Goal: Task Accomplishment & Management: Complete application form

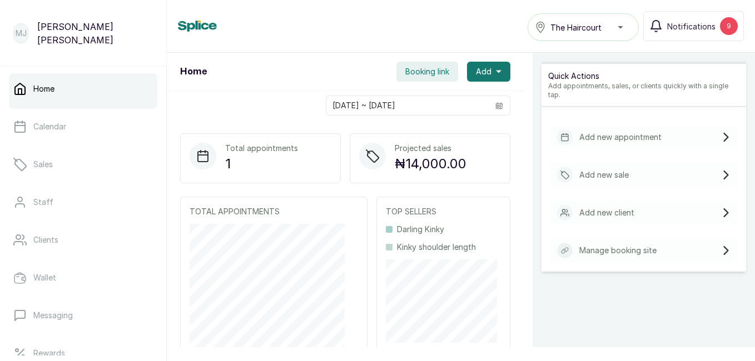
click at [602, 132] on p "Add new appointment" at bounding box center [620, 137] width 82 height 11
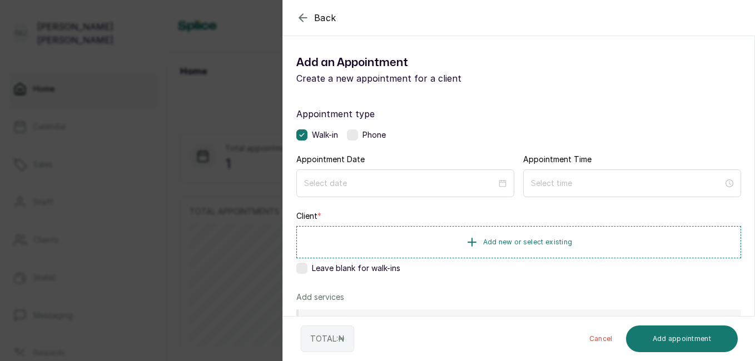
click at [357, 138] on label at bounding box center [352, 135] width 11 height 11
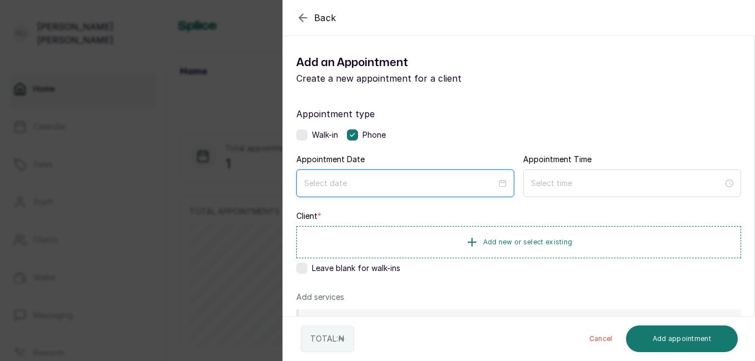
click at [446, 181] on input at bounding box center [400, 183] width 192 height 12
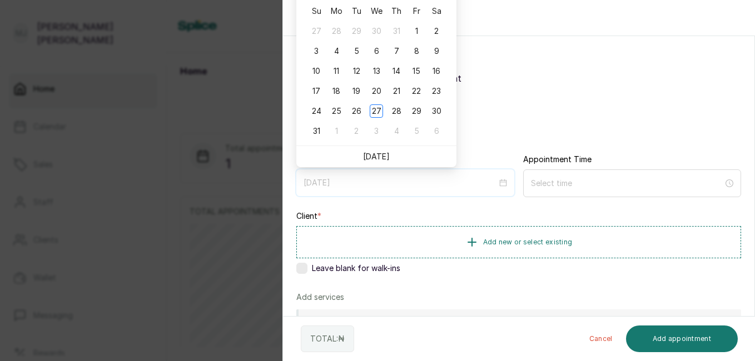
type input "2025/09/03"
click at [381, 155] on link "Today" at bounding box center [376, 156] width 27 height 9
type input "2025/08/27"
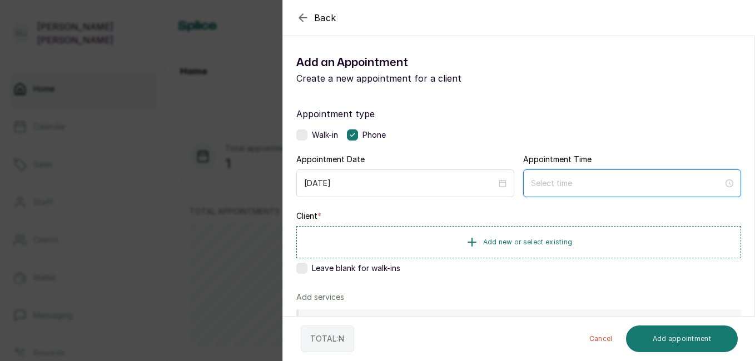
click at [571, 182] on input at bounding box center [627, 183] width 192 height 12
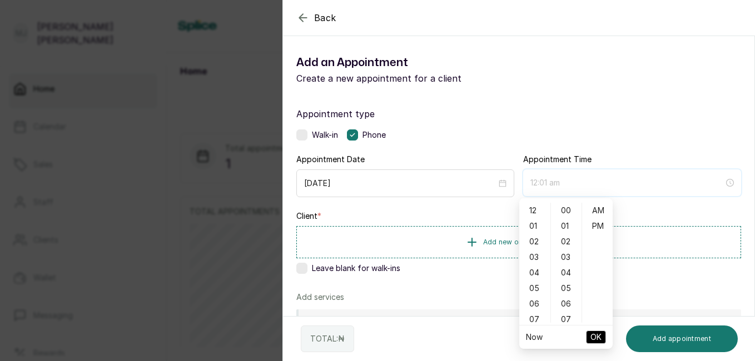
type input "12:02 am"
click at [537, 268] on div "04" at bounding box center [534, 273] width 27 height 16
click at [536, 278] on div "11" at bounding box center [534, 275] width 27 height 16
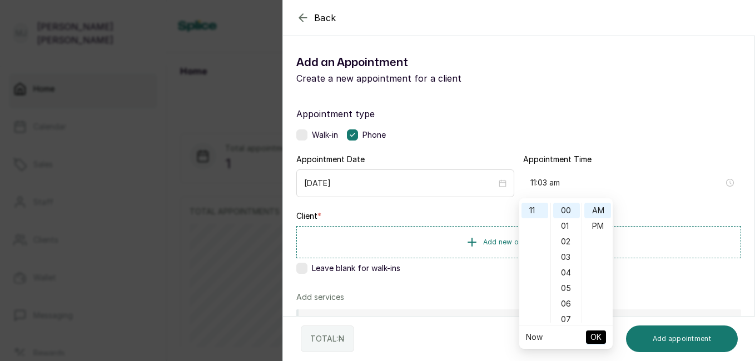
type input "11:00 am"
click at [596, 340] on span "OK" at bounding box center [595, 337] width 11 height 21
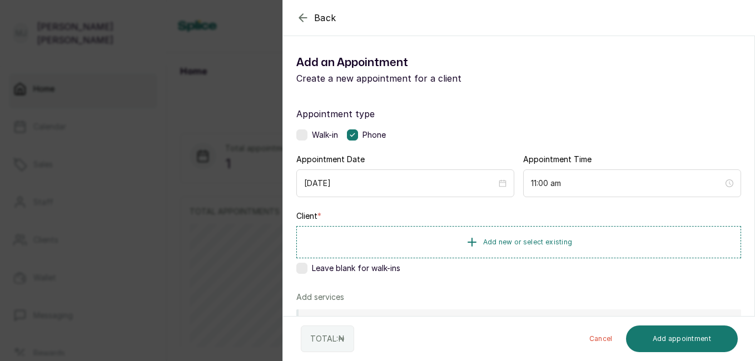
click at [608, 238] on button "Add new or select existing" at bounding box center [518, 242] width 445 height 32
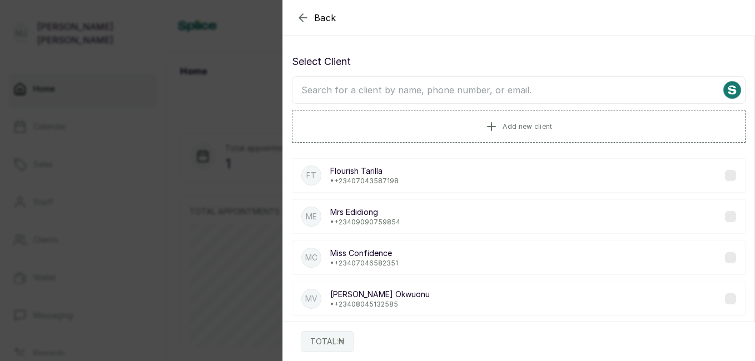
click at [447, 180] on div "FT Flourish Tarilla • +234 07043587198" at bounding box center [519, 175] width 454 height 34
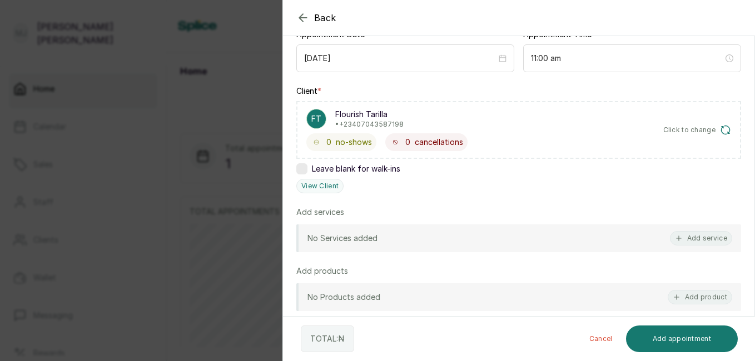
scroll to position [268, 0]
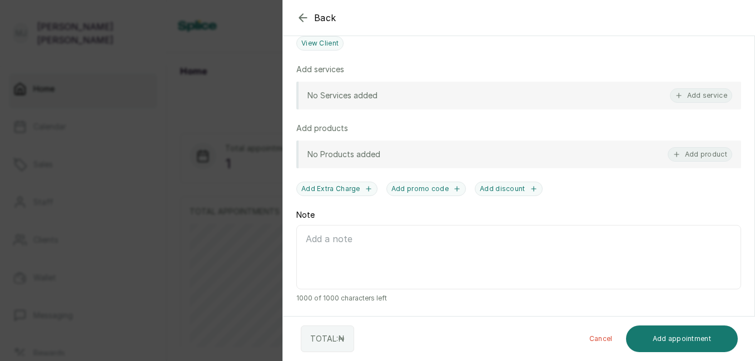
click at [686, 93] on button "Add service" at bounding box center [701, 95] width 62 height 14
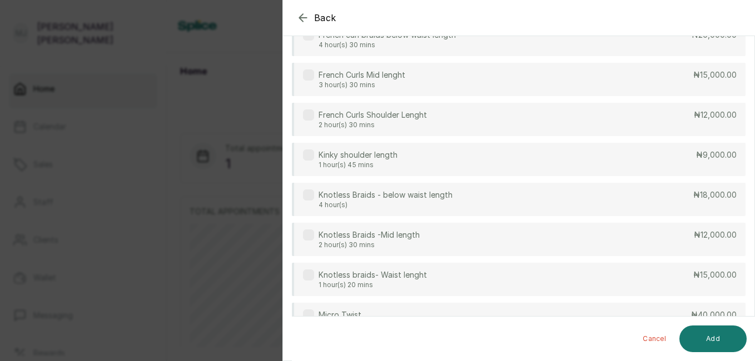
scroll to position [945, 0]
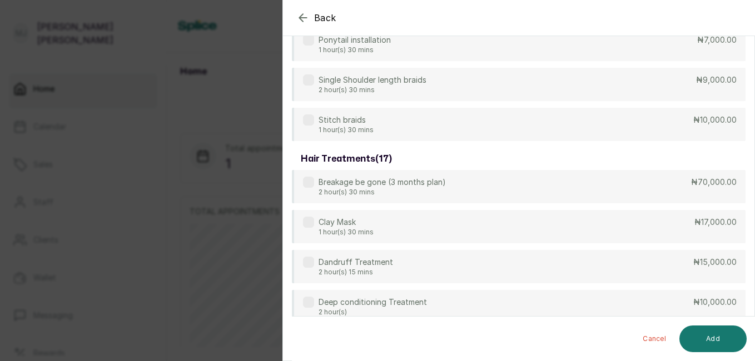
click at [570, 89] on div "Single Shoulder length braids 2 hour(s) 30 mins ₦9,000.00" at bounding box center [519, 84] width 454 height 33
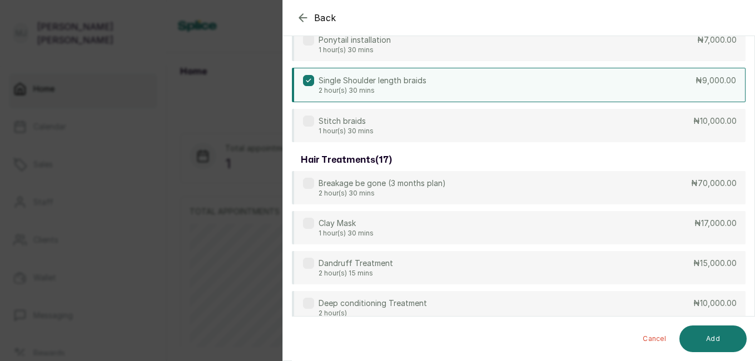
click at [701, 332] on button "Add" at bounding box center [712, 339] width 67 height 27
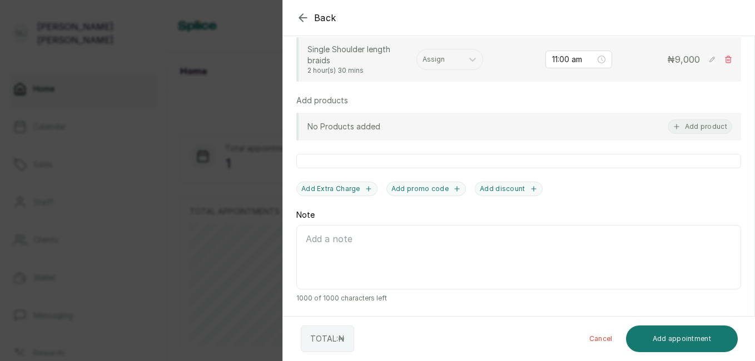
scroll to position [316, 0]
click at [430, 71] on div "Single Shoulder length braids 2 hour(s) 30 mins Assign 11:00 am ₦ 9,000" at bounding box center [519, 59] width 425 height 31
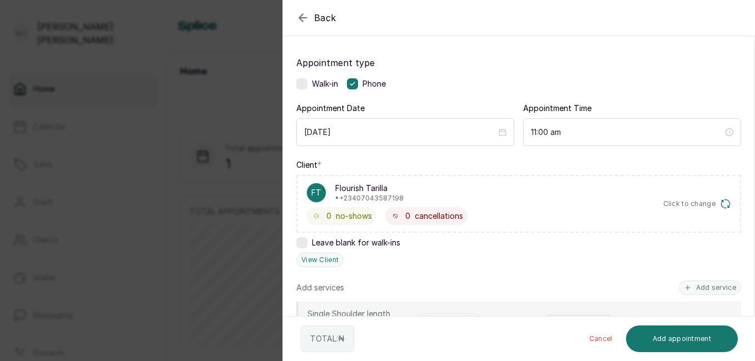
scroll to position [120, 0]
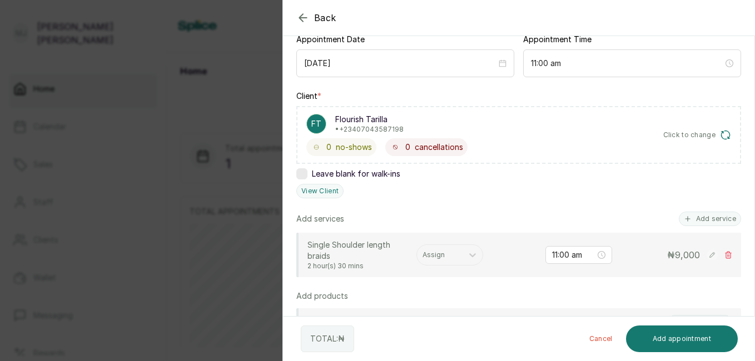
click at [452, 254] on div at bounding box center [439, 255] width 34 height 10
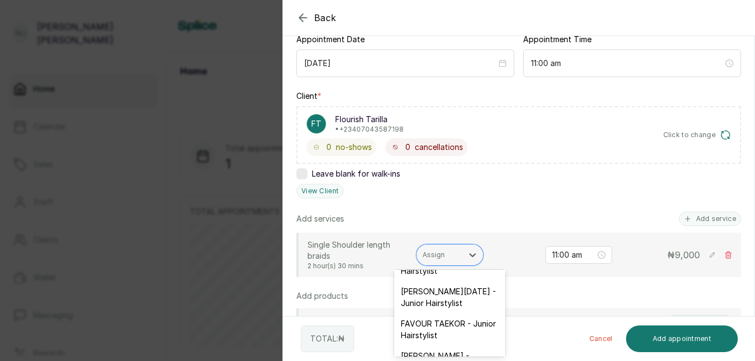
scroll to position [96, 0]
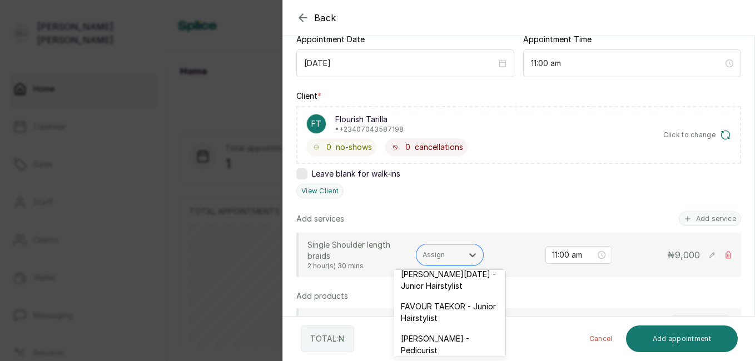
click at [452, 296] on div "[PERSON_NAME][DATE] - Junior Hairstylist" at bounding box center [449, 280] width 111 height 32
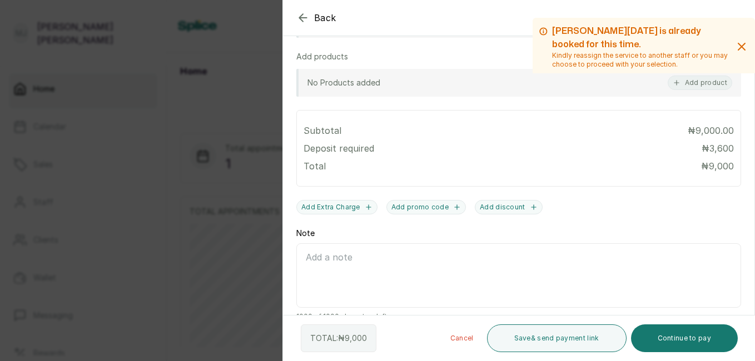
scroll to position [391, 0]
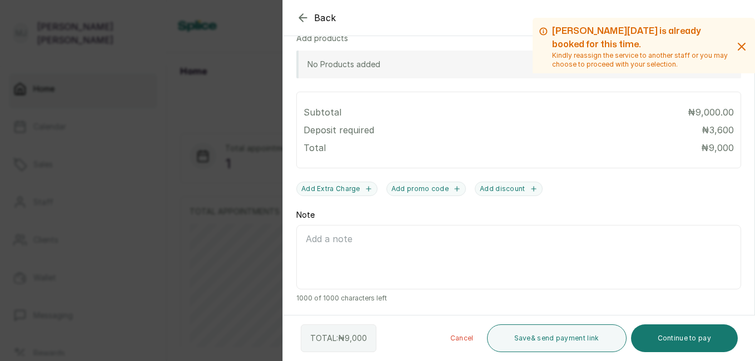
click at [561, 335] on button "Save & send payment link" at bounding box center [557, 339] width 140 height 28
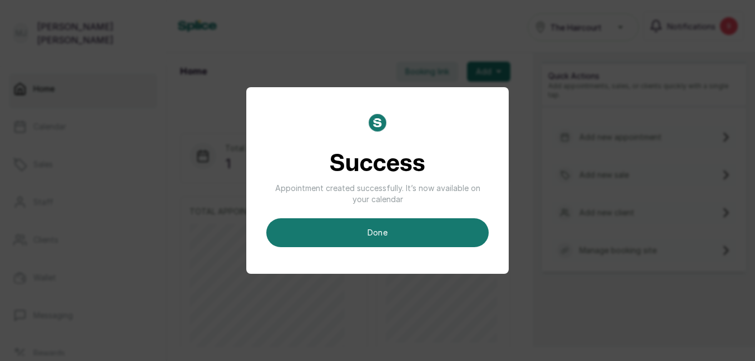
click at [447, 232] on button "done" at bounding box center [377, 232] width 222 height 29
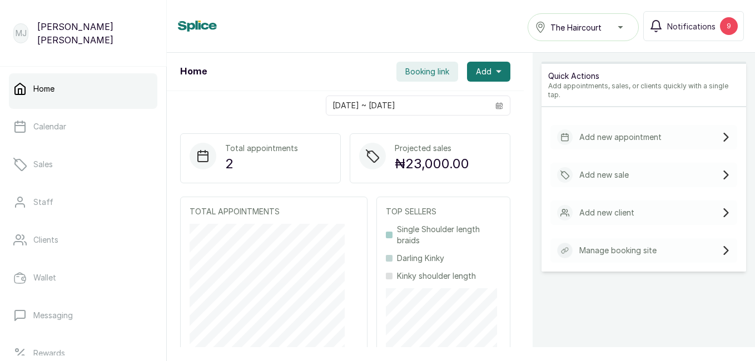
click at [422, 256] on p "Darling Kinky" at bounding box center [420, 258] width 47 height 11
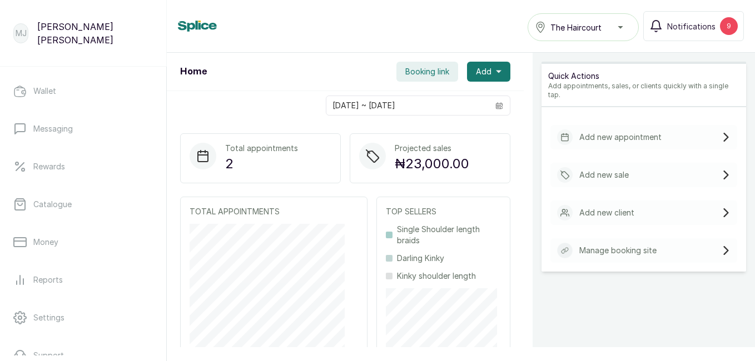
scroll to position [200, 0]
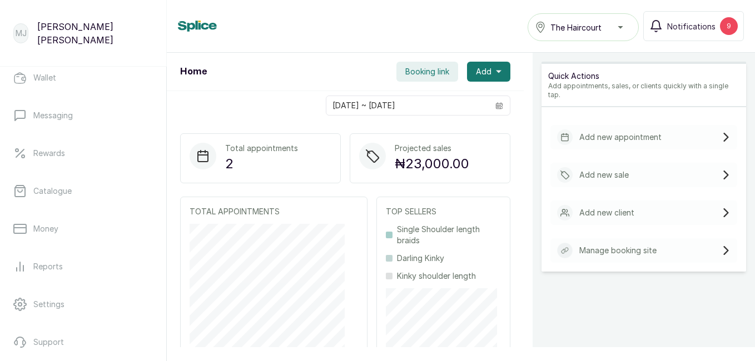
click at [76, 264] on link "Reports" at bounding box center [83, 266] width 148 height 31
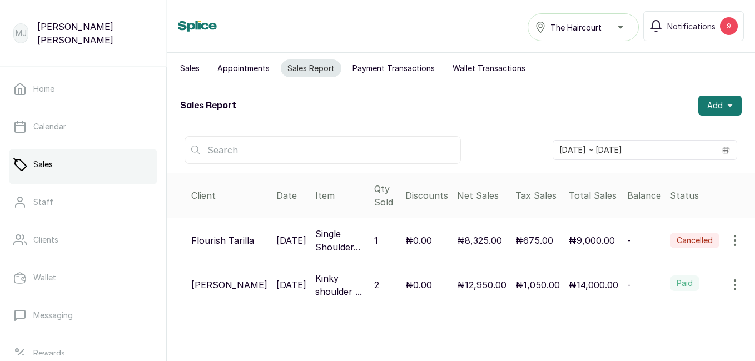
click at [730, 240] on icon "button" at bounding box center [734, 240] width 13 height 13
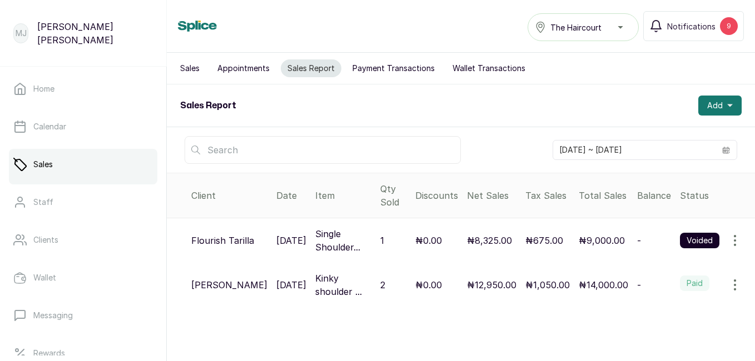
click at [728, 246] on icon "button" at bounding box center [734, 240] width 13 height 13
click at [253, 71] on button "Appointments" at bounding box center [244, 68] width 66 height 18
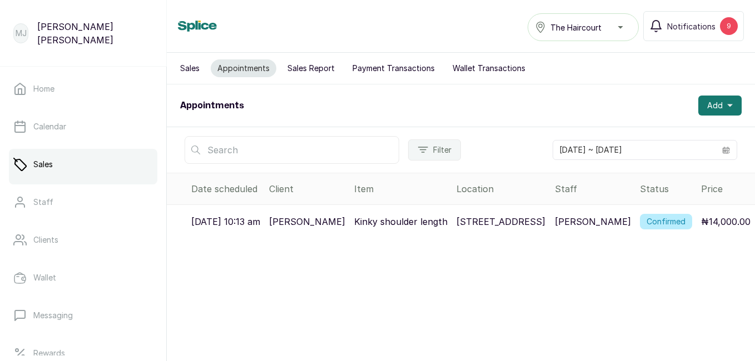
click at [321, 72] on button "Sales Report" at bounding box center [311, 68] width 61 height 18
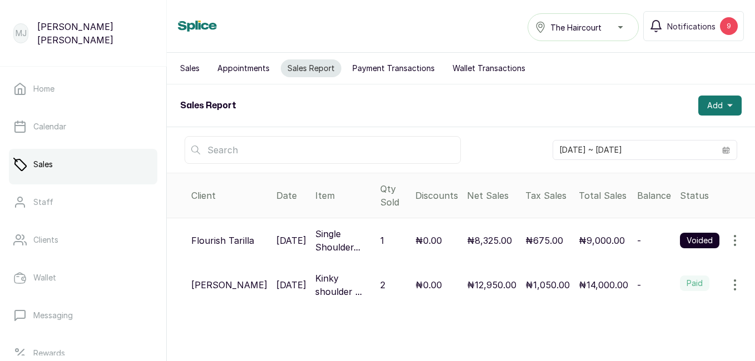
click at [395, 67] on button "Payment Transactions" at bounding box center [394, 68] width 96 height 18
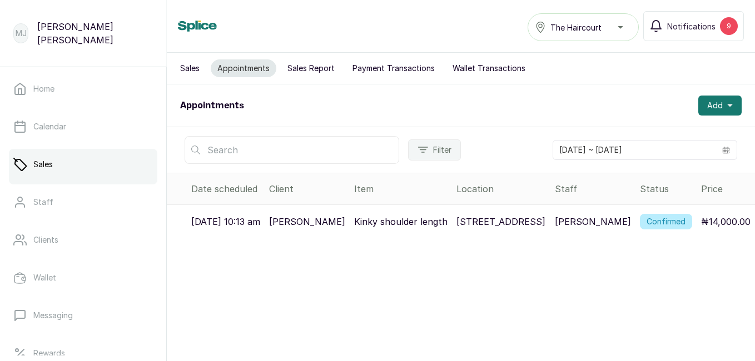
click at [187, 71] on button "Sales" at bounding box center [189, 68] width 33 height 18
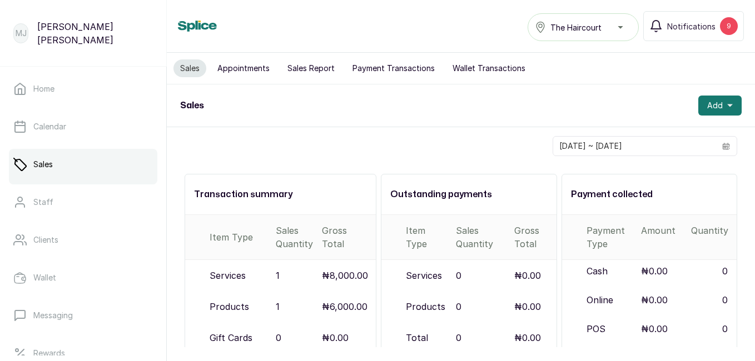
click at [404, 68] on button "Payment Transactions" at bounding box center [394, 68] width 96 height 18
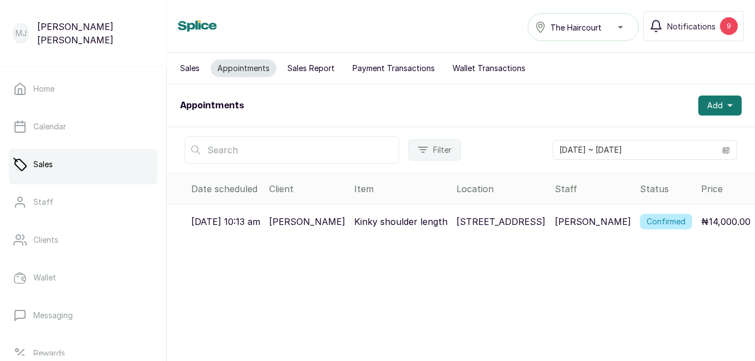
click at [709, 107] on span "Add" at bounding box center [715, 105] width 16 height 11
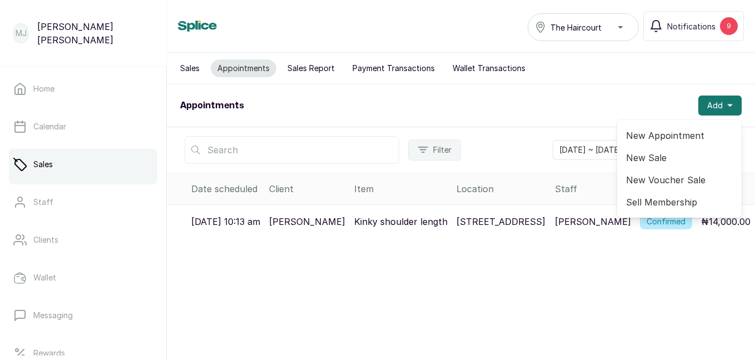
click at [651, 138] on span "New Appointment" at bounding box center [679, 135] width 107 height 13
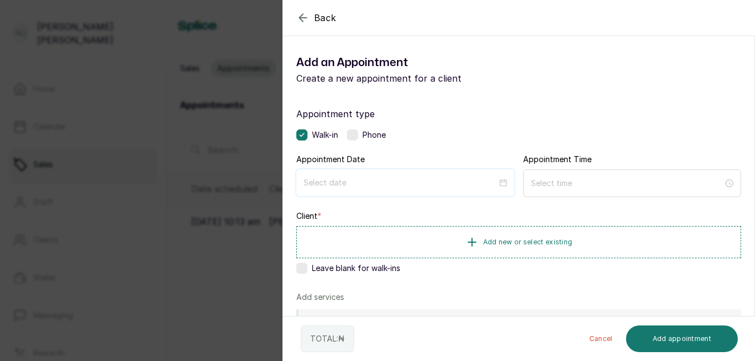
click at [352, 178] on input at bounding box center [399, 183] width 193 height 12
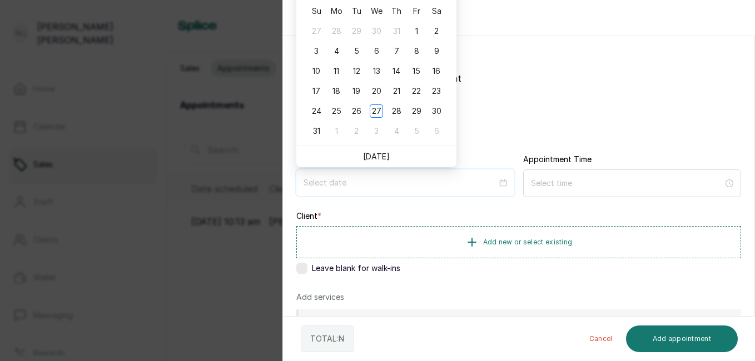
type input "[DATE]"
click at [374, 158] on link "[DATE]" at bounding box center [376, 156] width 27 height 9
type input "[DATE]"
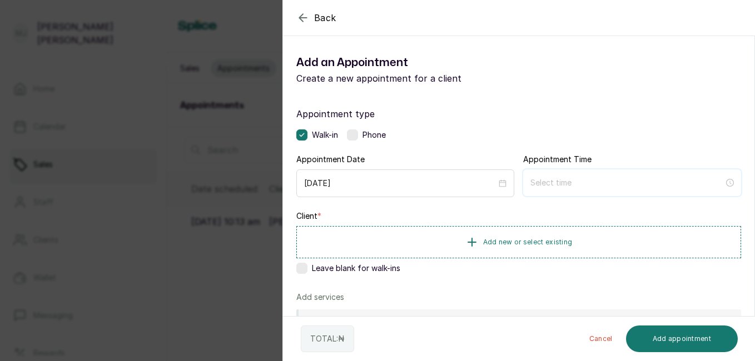
click at [571, 184] on input at bounding box center [626, 183] width 193 height 12
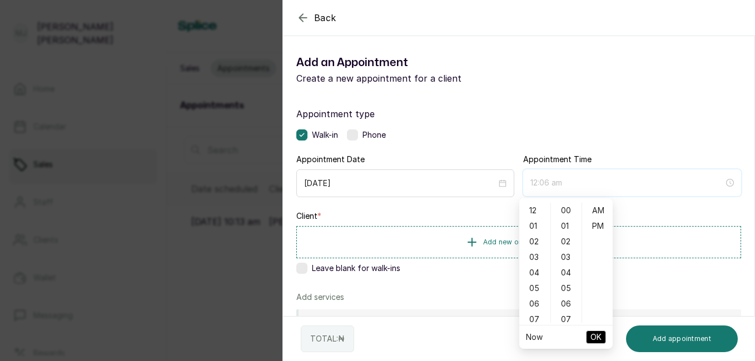
type input "12:05 am"
click at [536, 271] on div "04" at bounding box center [534, 273] width 27 height 16
click at [562, 303] on div "13" at bounding box center [566, 302] width 27 height 16
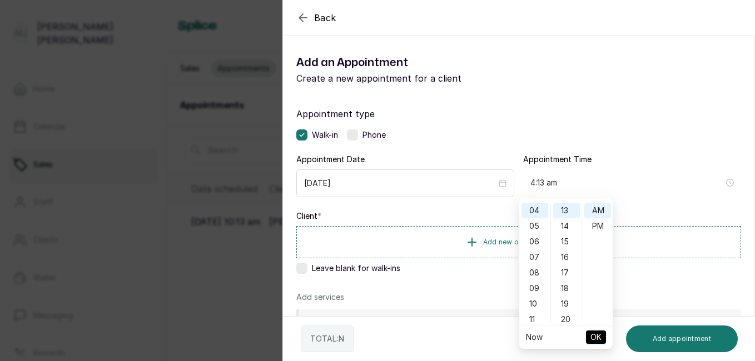
type input "4:13 pm"
click at [600, 226] on div "PM" at bounding box center [597, 226] width 27 height 16
click at [593, 338] on span "OK" at bounding box center [595, 337] width 11 height 21
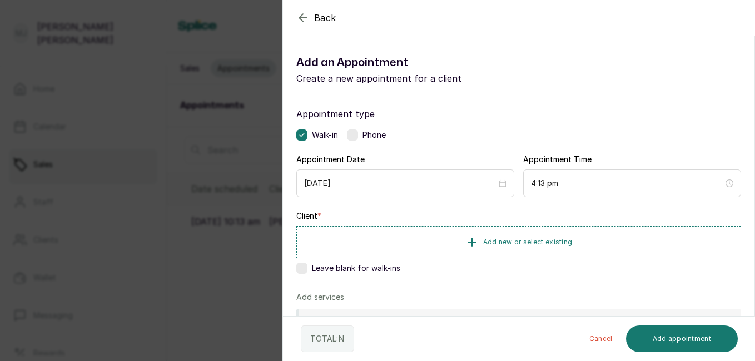
click at [617, 241] on button "Add new or select existing" at bounding box center [518, 242] width 445 height 32
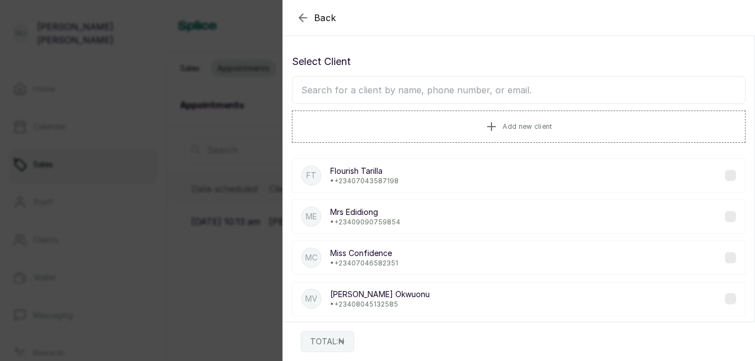
click at [512, 127] on span "Add new client" at bounding box center [526, 126] width 49 height 9
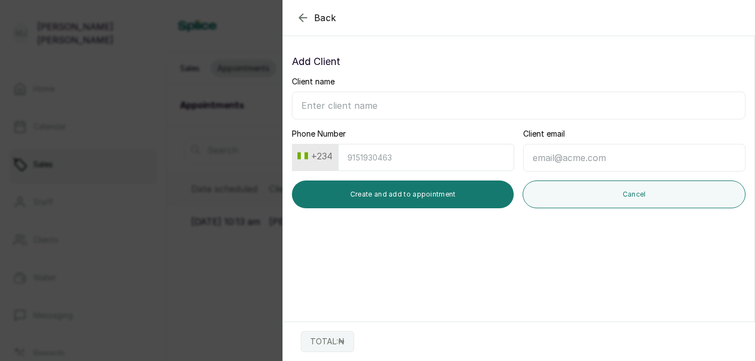
click at [439, 163] on input "Phone Number" at bounding box center [426, 157] width 176 height 27
type input "8058497999"
click at [392, 100] on input "Client name" at bounding box center [519, 106] width 454 height 28
type input "[PERSON_NAME]"
click at [381, 190] on button "Create and add to appointment" at bounding box center [403, 195] width 222 height 28
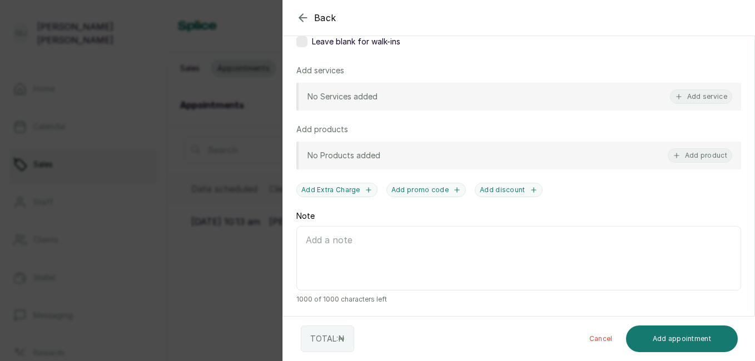
scroll to position [231, 0]
click at [708, 93] on button "Add service" at bounding box center [701, 95] width 62 height 14
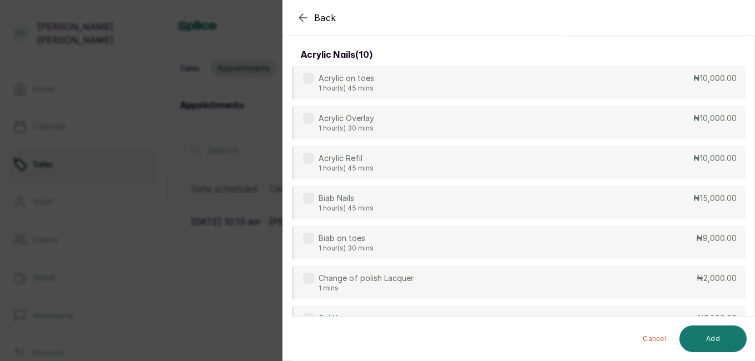
scroll to position [0, 0]
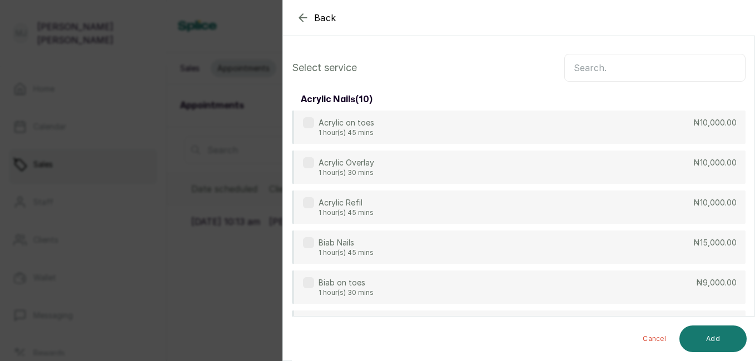
click at [591, 70] on input "text" at bounding box center [654, 68] width 181 height 28
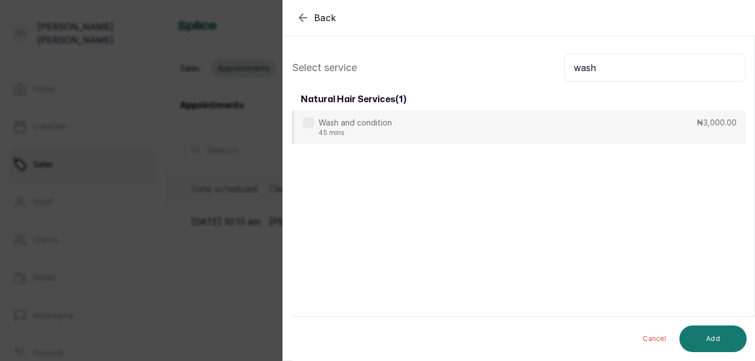
type input "wash"
click at [501, 126] on div "Wash and condition 45 mins ₦3,000.00" at bounding box center [519, 127] width 454 height 33
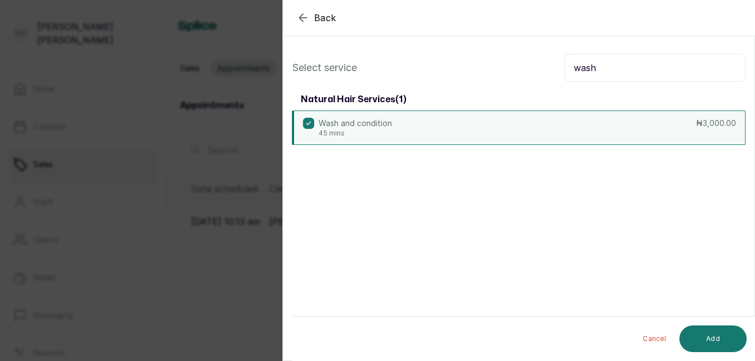
click at [708, 333] on button "Add" at bounding box center [712, 339] width 67 height 27
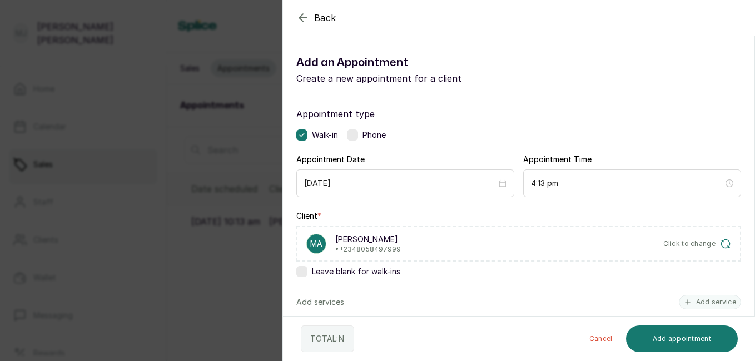
scroll to position [269, 0]
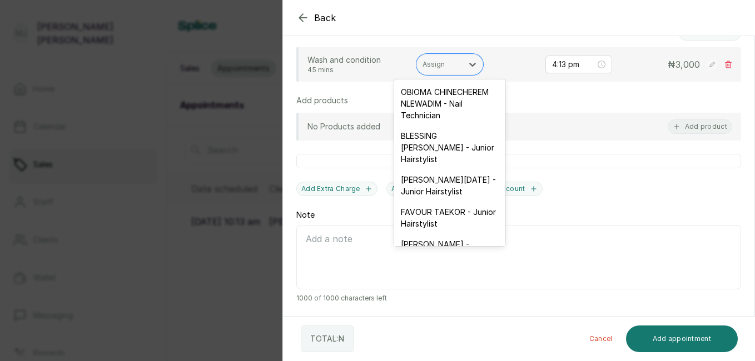
click at [451, 62] on div at bounding box center [439, 64] width 34 height 10
click at [456, 202] on div "[PERSON_NAME][DATE] - Junior Hairstylist" at bounding box center [449, 186] width 111 height 32
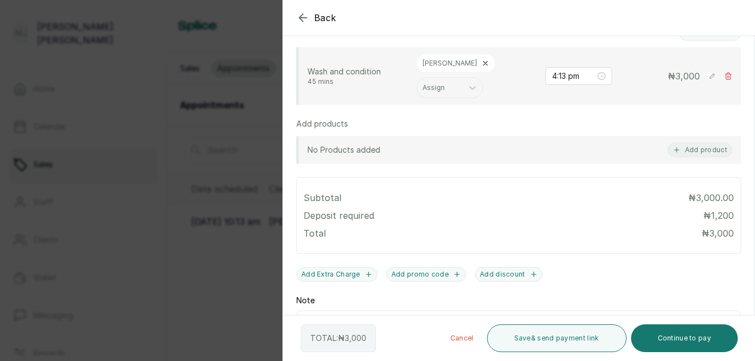
click at [683, 337] on button "Continue to pay" at bounding box center [684, 339] width 107 height 28
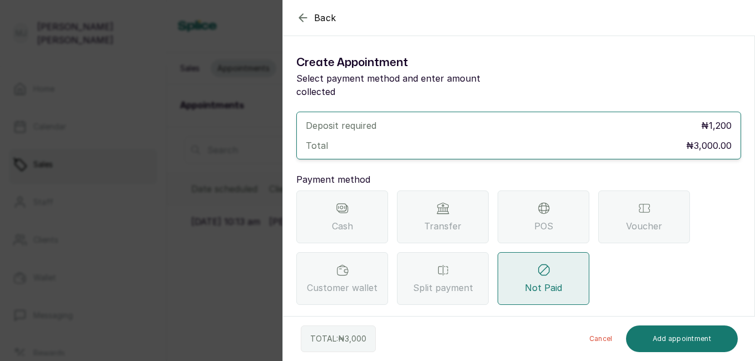
scroll to position [0, 0]
click at [462, 210] on div "Transfer" at bounding box center [443, 217] width 92 height 53
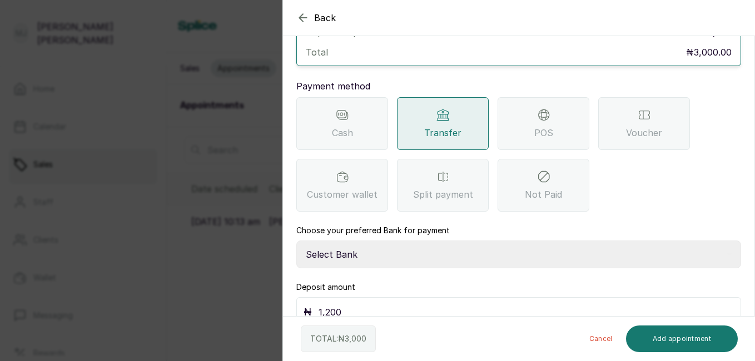
scroll to position [100, 0]
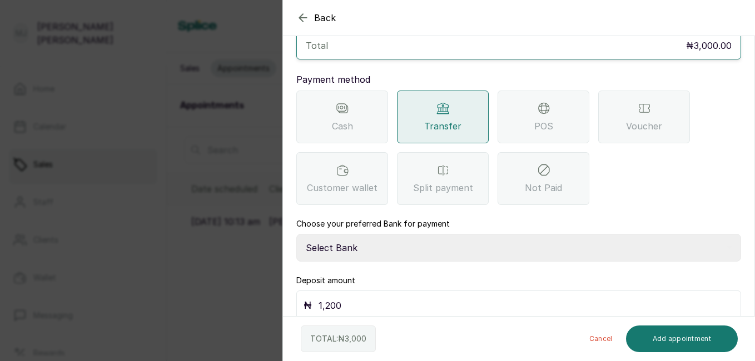
click at [459, 242] on select "Select Bank THE HAIR COURT Zenith Bank THE HAIR COURT Guaranty Trust Bank" at bounding box center [518, 248] width 445 height 28
select select "8093f8fd-914a-4246-9da3-7ae1719cd41e"
click at [296, 234] on select "Select Bank THE HAIR COURT Zenith Bank THE HAIR COURT Guaranty Trust Bank" at bounding box center [518, 248] width 445 height 28
click at [406, 298] on input "1,200" at bounding box center [525, 306] width 415 height 16
type input "1"
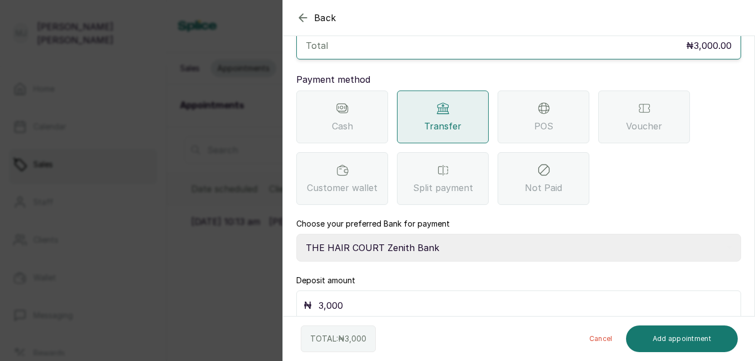
type input "3,000"
click at [675, 337] on button "Add appointment" at bounding box center [682, 339] width 112 height 27
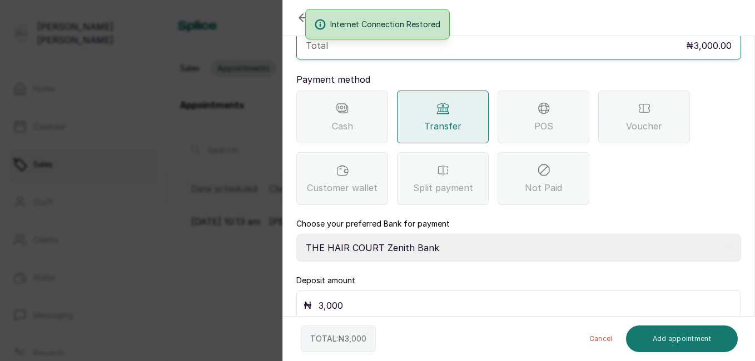
click at [507, 257] on div "Deposit required ₦ 1,200 Total ₦3,000.00 Payment method Cash Transfer POS Vouch…" at bounding box center [518, 166] width 445 height 309
click at [710, 338] on button "Add appointment" at bounding box center [682, 339] width 112 height 27
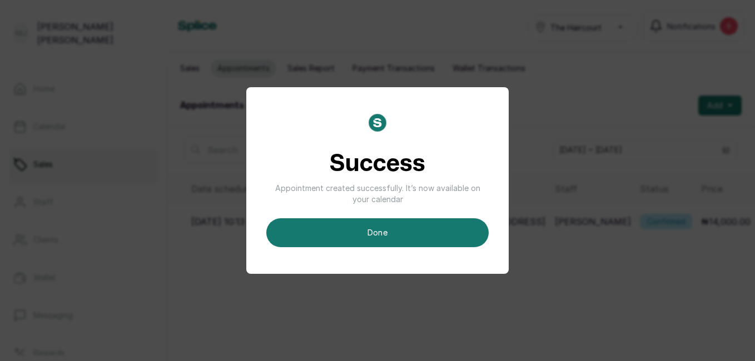
click at [390, 226] on button "done" at bounding box center [377, 232] width 222 height 29
